Goal: Information Seeking & Learning: Check status

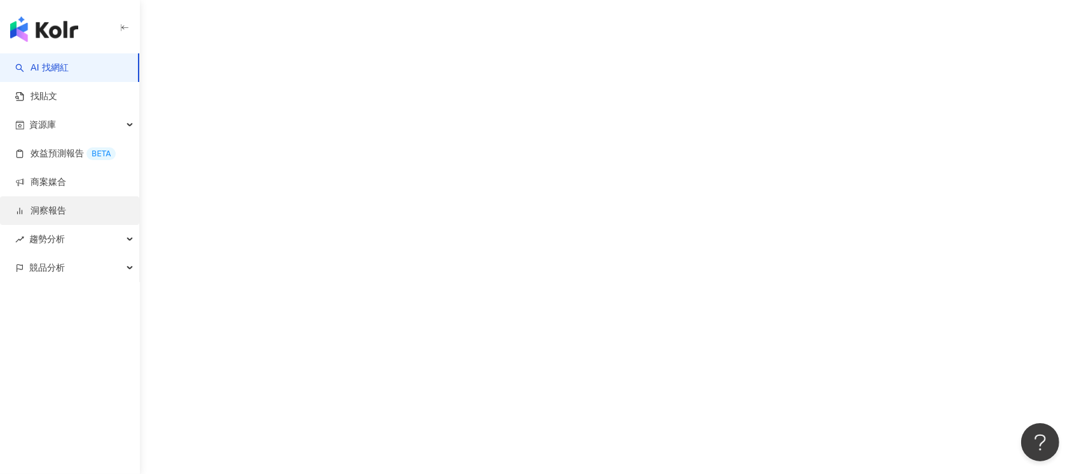
click at [66, 217] on link "洞察報告" at bounding box center [40, 211] width 51 height 13
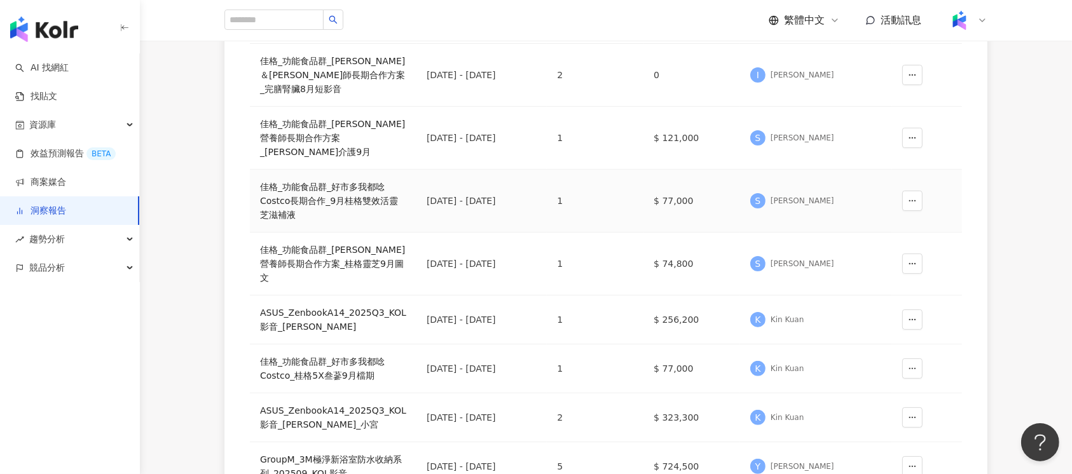
scroll to position [339, 0]
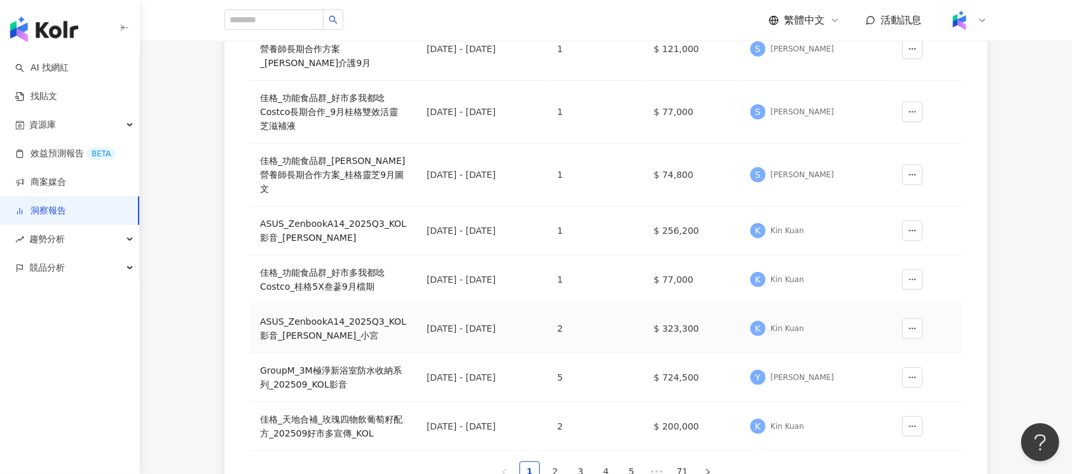
click at [345, 315] on div "ASUS_ZenbookA14_2025Q3_KOL影音_[PERSON_NAME]_小宮" at bounding box center [333, 329] width 146 height 28
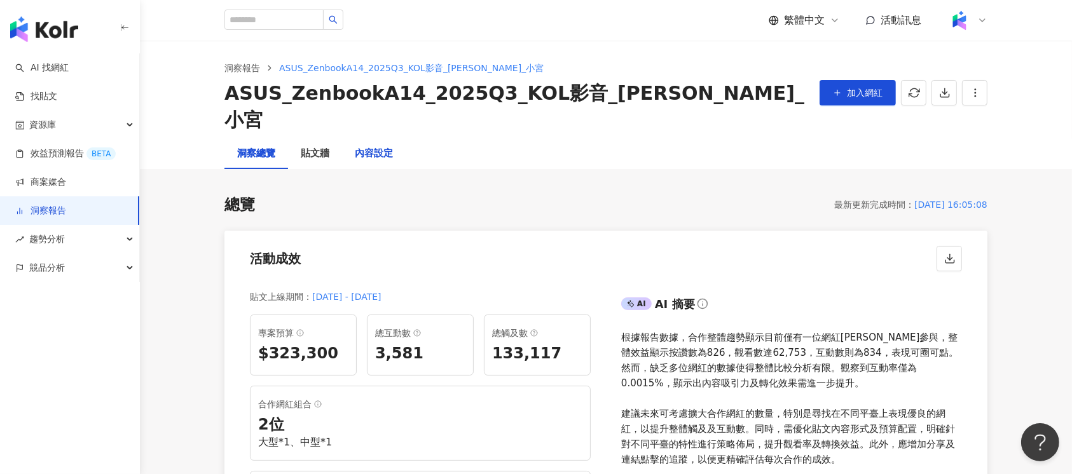
click at [377, 146] on div "內容設定" at bounding box center [374, 153] width 38 height 15
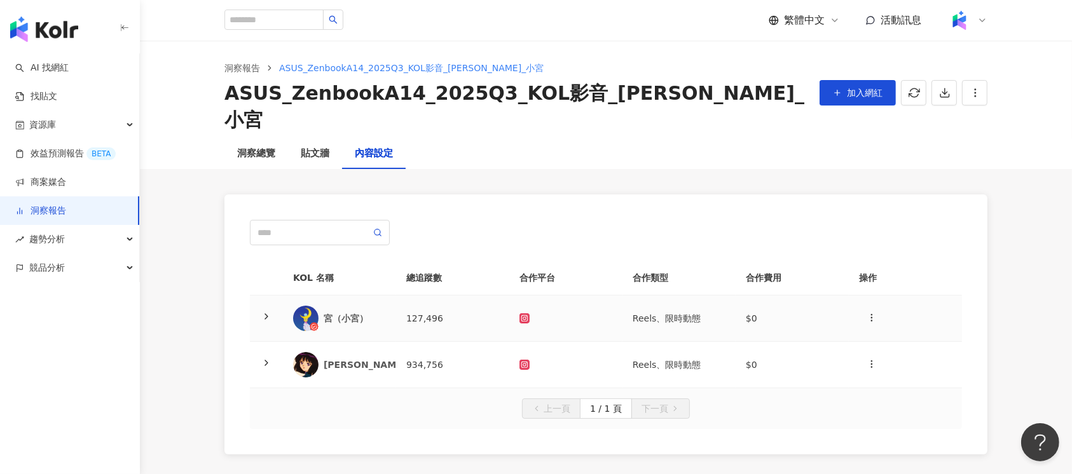
click at [461, 305] on td "127,496" at bounding box center [452, 319] width 113 height 46
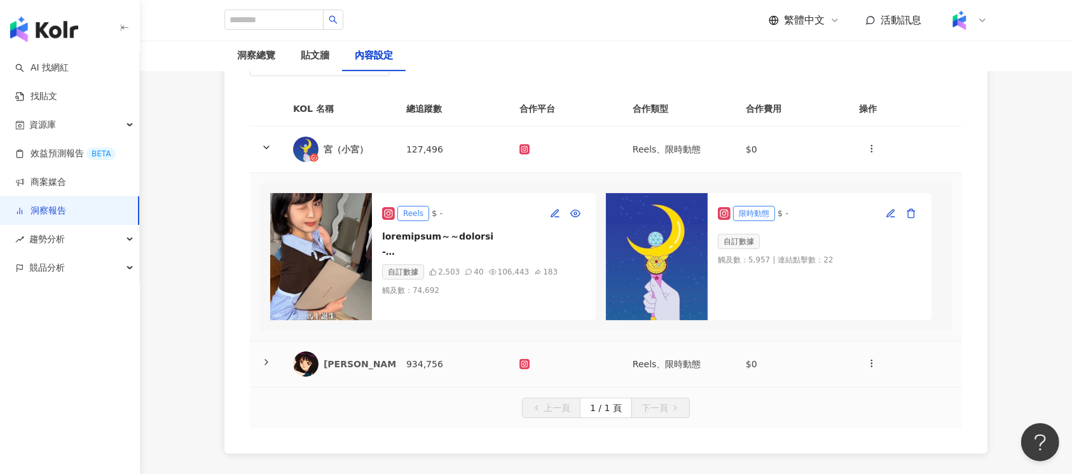
click at [439, 341] on td "934,756" at bounding box center [452, 364] width 113 height 46
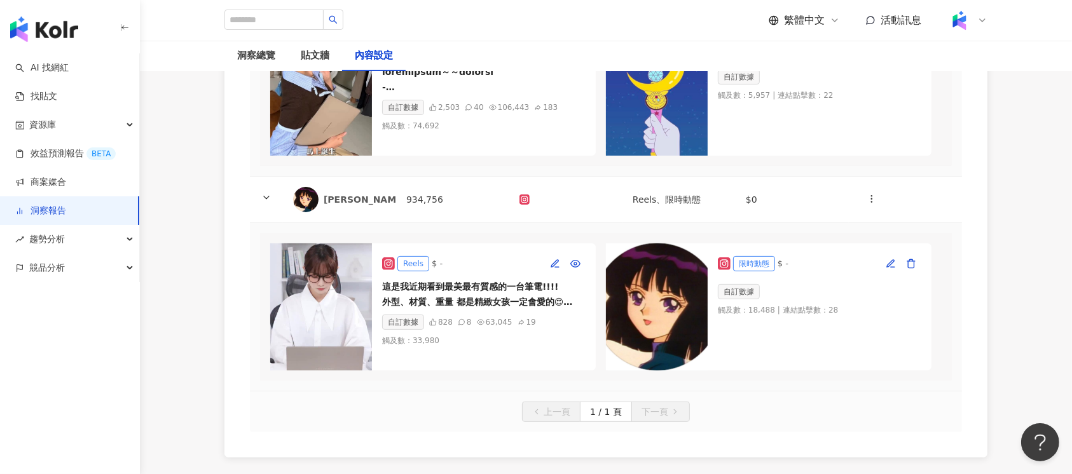
scroll to position [339, 0]
